Goal: Book appointment/travel/reservation

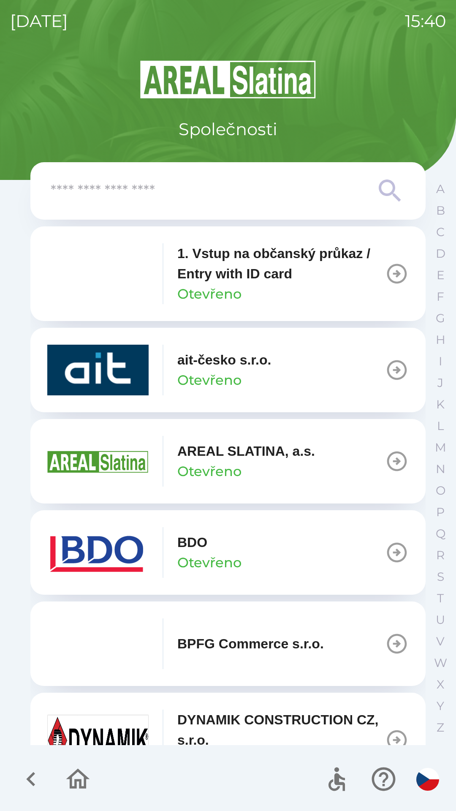
click at [224, 371] on p "Otevřeno" at bounding box center [210, 380] width 64 height 20
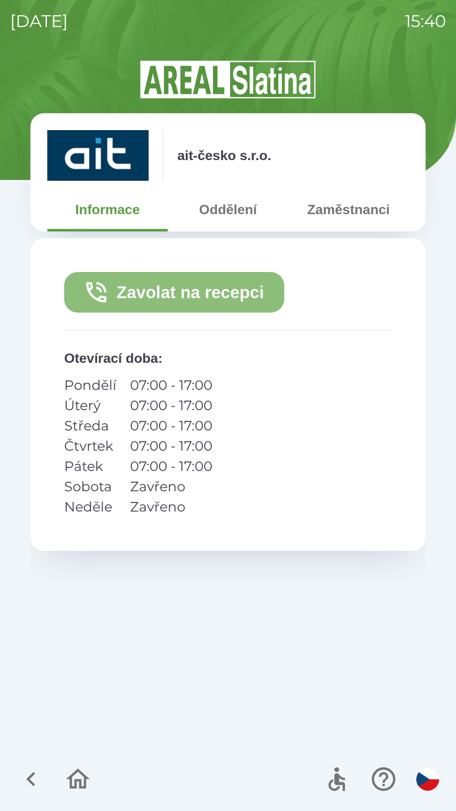
click at [237, 292] on button "Zavolat na recepci" at bounding box center [174, 292] width 220 height 41
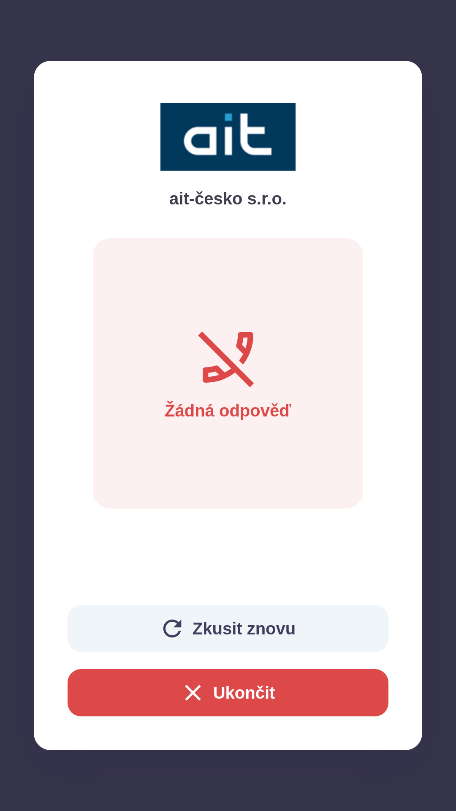
click at [301, 697] on button "Ukončit" at bounding box center [228, 692] width 321 height 47
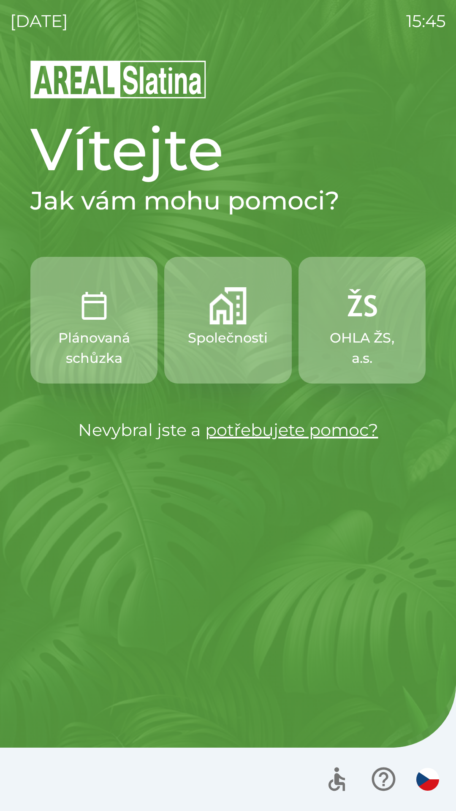
click at [229, 320] on img "button" at bounding box center [228, 305] width 37 height 37
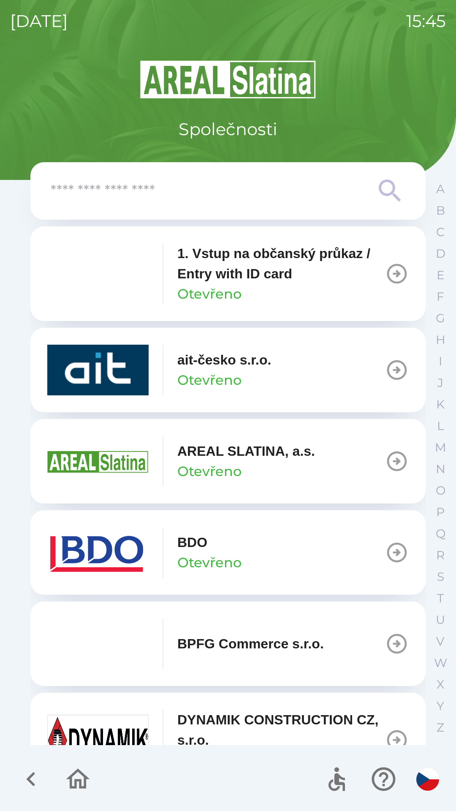
click at [213, 554] on p "Otevřeno" at bounding box center [210, 563] width 64 height 20
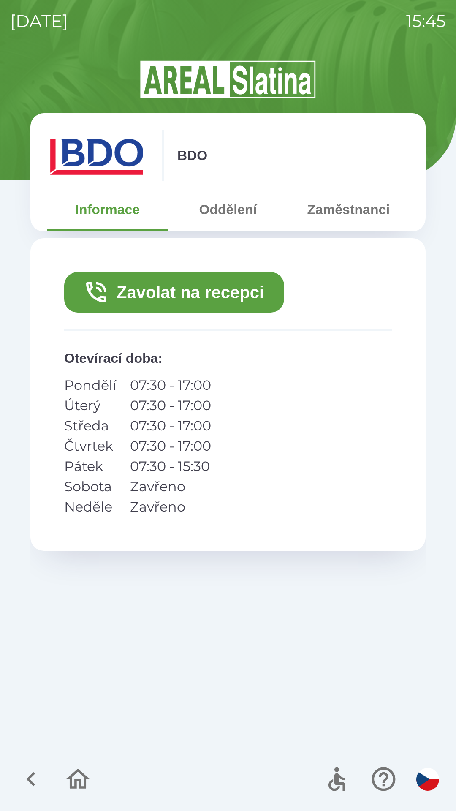
click at [143, 286] on button "Zavolat na recepci" at bounding box center [174, 292] width 220 height 41
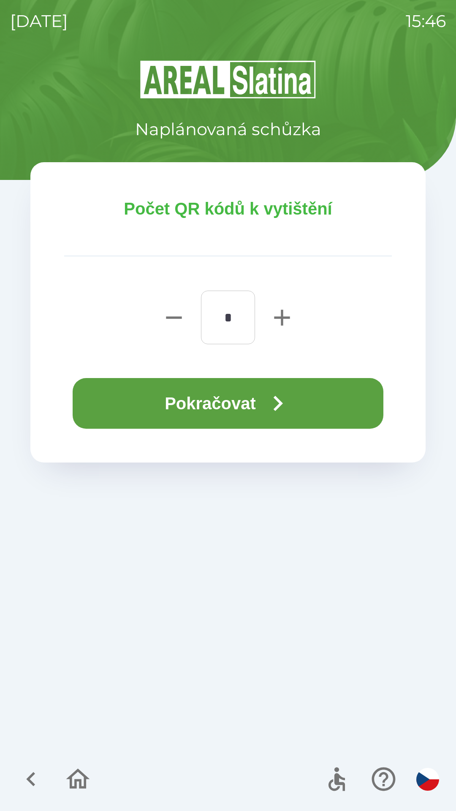
click at [196, 403] on button "Pokračovat" at bounding box center [228, 403] width 311 height 51
